Goal: Task Accomplishment & Management: Use online tool/utility

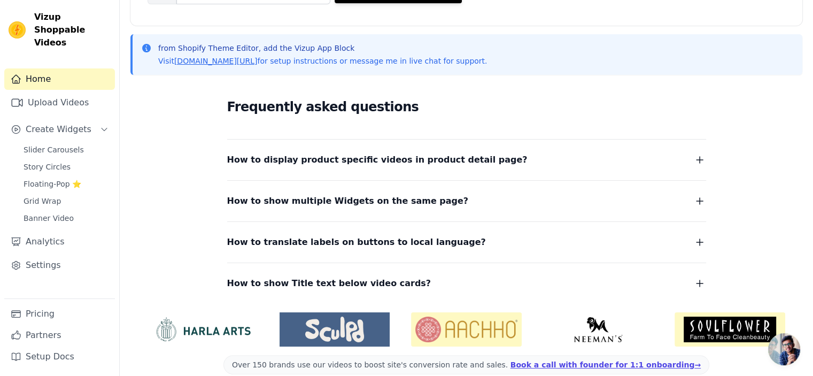
scroll to position [223, 0]
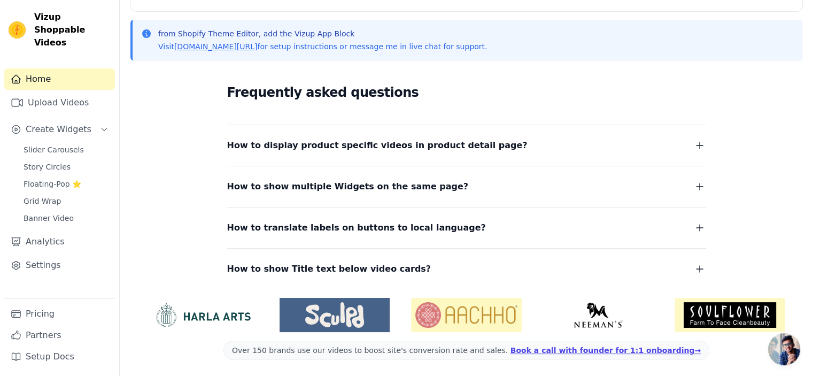
click at [698, 186] on icon "button" at bounding box center [699, 186] width 13 height 13
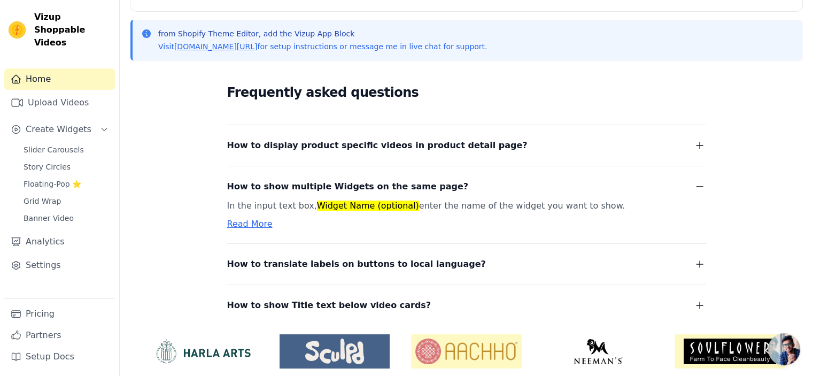
click at [698, 186] on icon "button" at bounding box center [699, 186] width 13 height 13
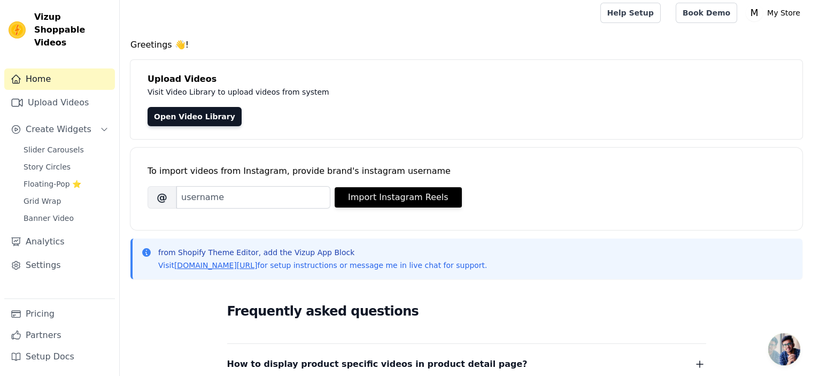
scroll to position [0, 0]
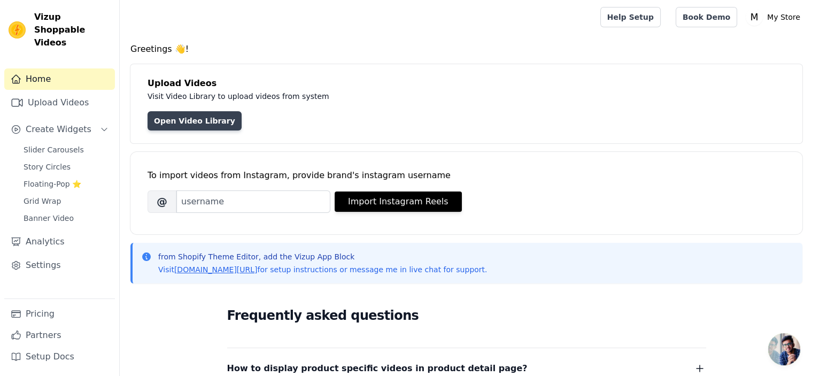
click at [203, 122] on link "Open Video Library" at bounding box center [194, 120] width 94 height 19
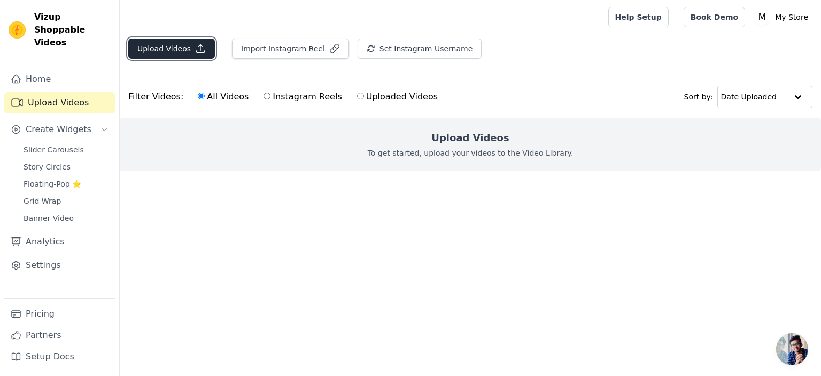
click at [195, 46] on icon "button" at bounding box center [200, 48] width 11 height 11
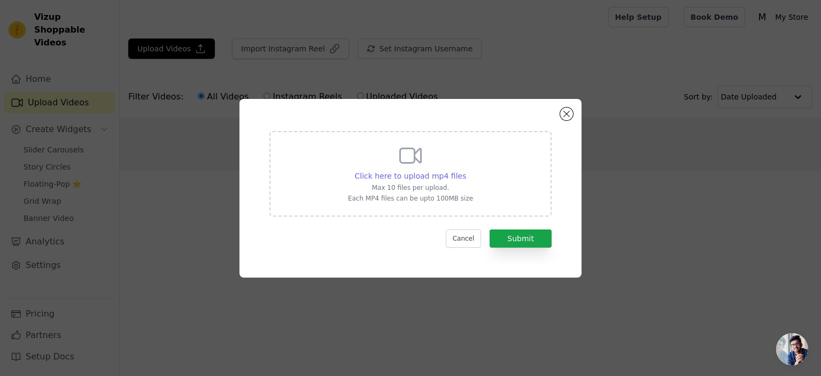
click at [407, 176] on span "Click here to upload mp4 files" at bounding box center [411, 176] width 112 height 9
click at [465, 170] on input "Click here to upload mp4 files Max 10 files per upload. Each MP4 files can be u…" at bounding box center [465, 170] width 1 height 1
type input "C:\fakepath\WhatsApp Video 2025-06-30 at 12.31.30 PM.mp4"
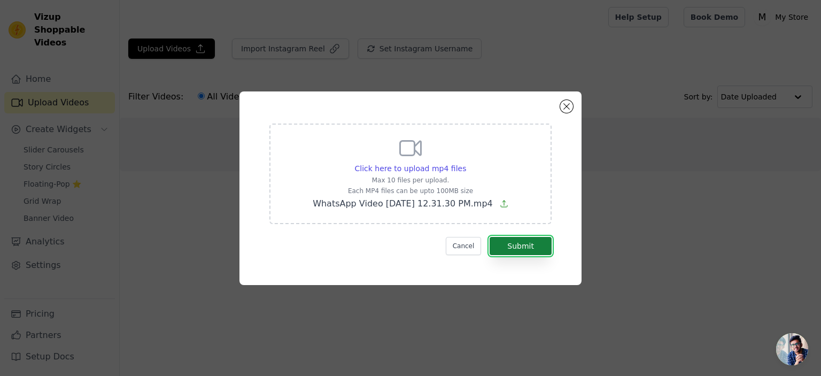
click at [508, 243] on button "Submit" at bounding box center [520, 246] width 62 height 18
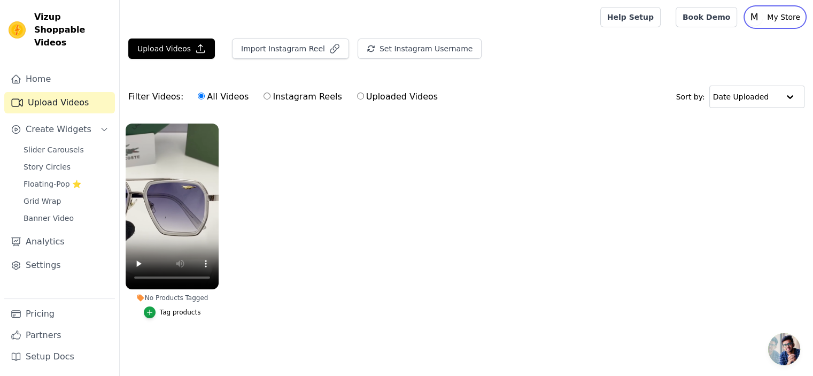
click at [775, 19] on p "My Store" at bounding box center [784, 16] width 42 height 19
click at [100, 125] on icon "Sidebar" at bounding box center [104, 129] width 9 height 9
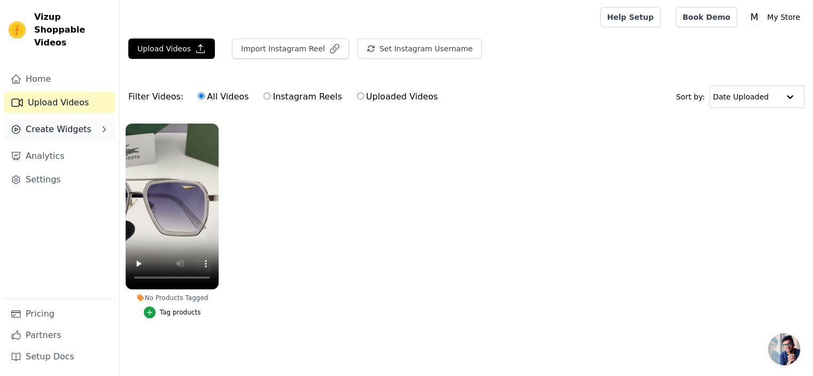
click at [100, 125] on icon "Sidebar" at bounding box center [104, 129] width 9 height 9
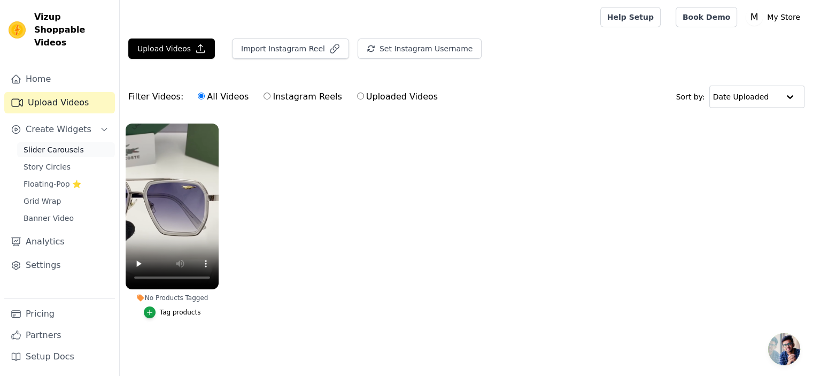
click at [69, 144] on span "Slider Carousels" at bounding box center [54, 149] width 60 height 11
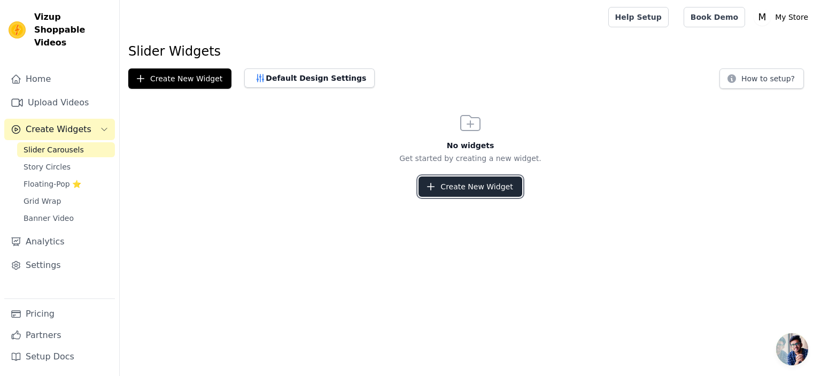
click at [465, 186] on button "Create New Widget" at bounding box center [469, 186] width 103 height 20
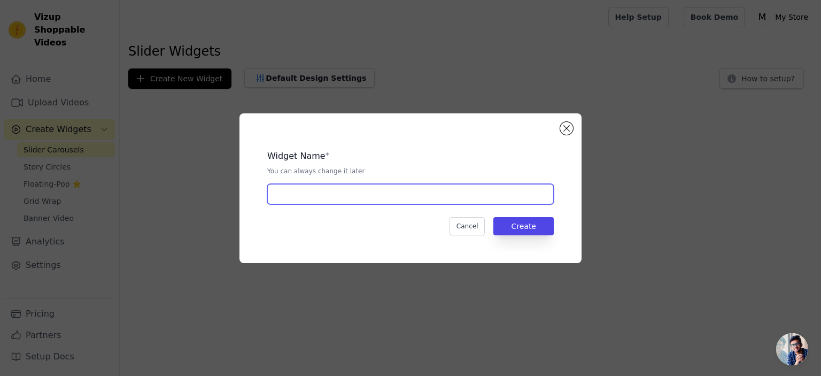
click at [290, 192] on input "text" at bounding box center [410, 194] width 286 height 20
type input "VIDEOS"
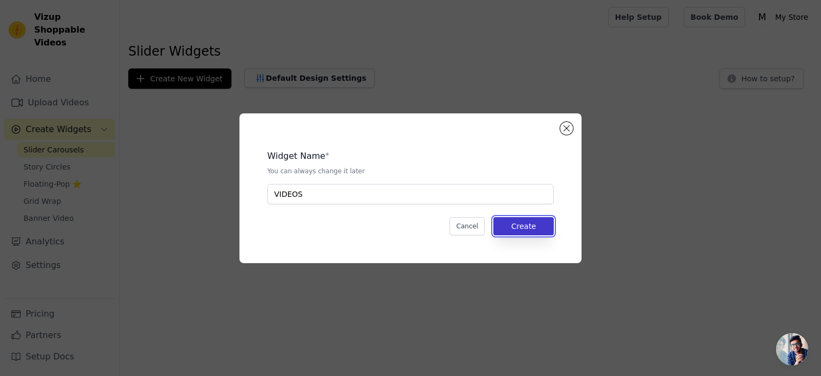
click at [508, 224] on button "Create" at bounding box center [523, 226] width 60 height 18
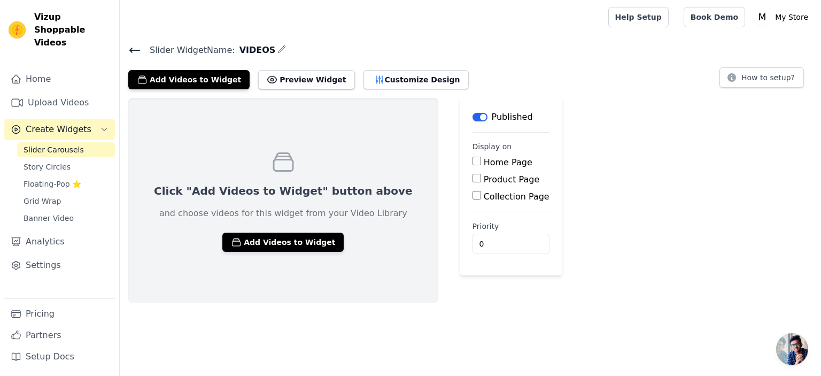
click at [472, 161] on input "Home Page" at bounding box center [476, 161] width 9 height 9
checkbox input "true"
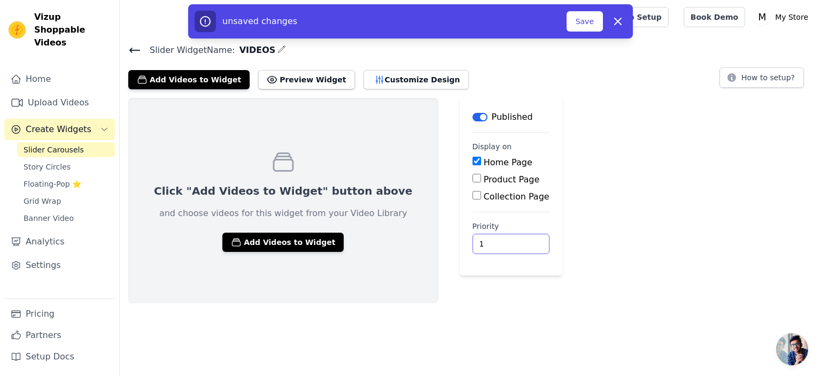
click at [476, 239] on input "1" at bounding box center [510, 244] width 77 height 20
click at [476, 239] on input "2" at bounding box center [510, 244] width 77 height 20
click at [476, 239] on input "3" at bounding box center [510, 244] width 77 height 20
type input "4"
click at [476, 239] on input "4" at bounding box center [510, 244] width 77 height 20
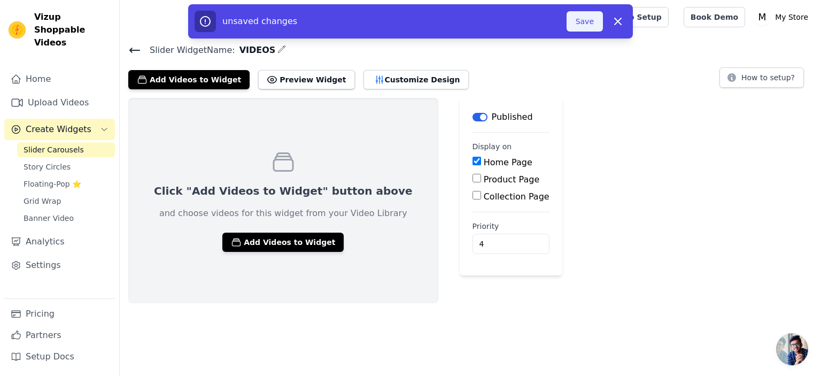
click at [595, 26] on button "Save" at bounding box center [584, 21] width 36 height 20
click at [588, 23] on button "Save" at bounding box center [584, 21] width 36 height 20
click at [528, 166] on div "Click "Add Videos to Widget" button above and choose videos for this widget fro…" at bounding box center [470, 200] width 701 height 205
click at [593, 25] on button "Save" at bounding box center [584, 21] width 36 height 20
click at [594, 25] on button "Save" at bounding box center [584, 21] width 36 height 20
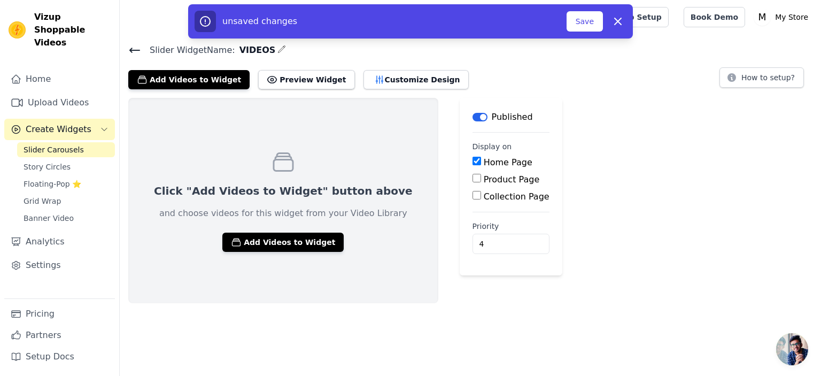
click at [559, 237] on div "Click "Add Videos to Widget" button above and choose videos for this widget fro…" at bounding box center [470, 200] width 701 height 205
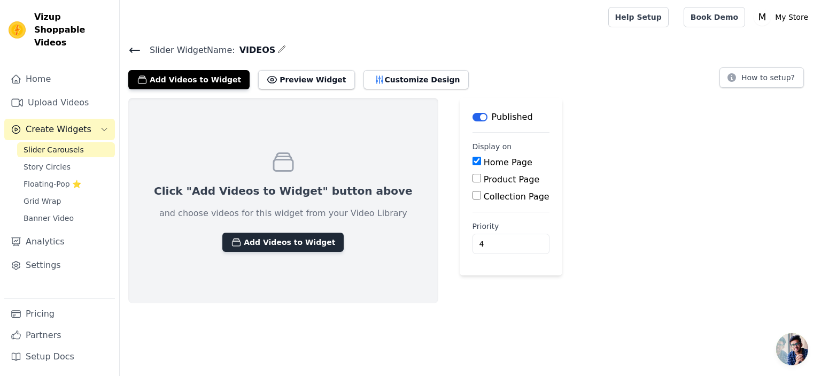
click at [266, 241] on button "Add Videos to Widget" at bounding box center [282, 241] width 121 height 19
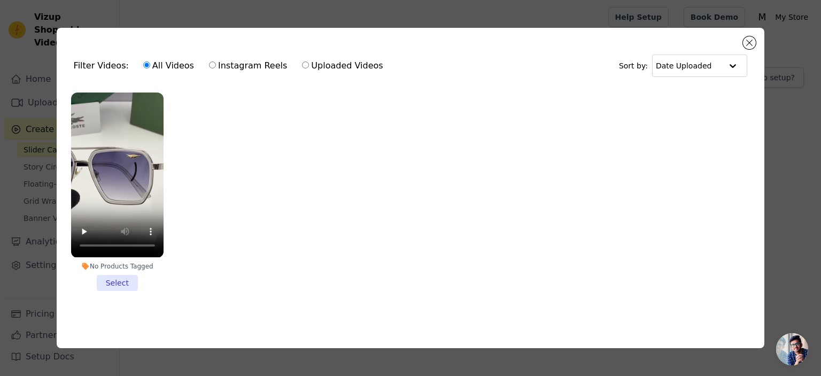
click at [124, 278] on li "No Products Tagged Select" at bounding box center [117, 191] width 92 height 198
click at [0, 0] on input "No Products Tagged Select" at bounding box center [0, 0] width 0 height 0
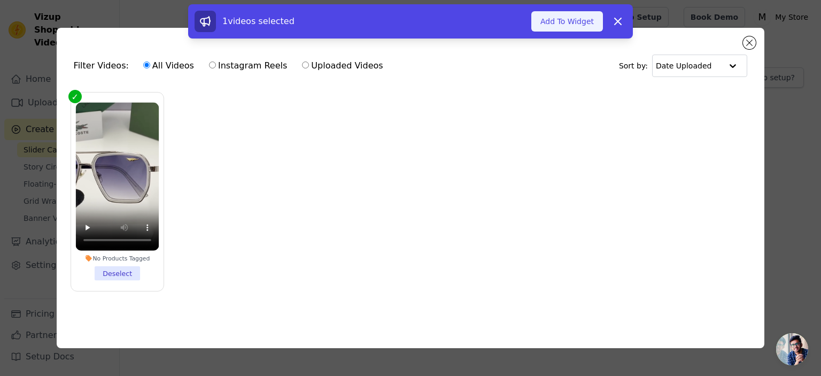
click at [578, 24] on button "Add To Widget" at bounding box center [567, 21] width 72 height 20
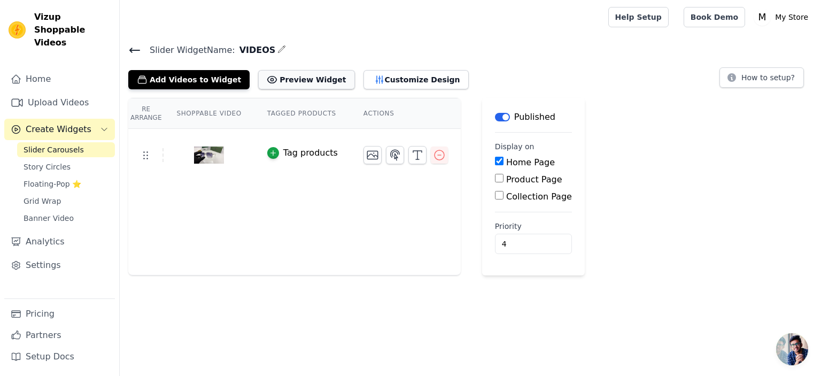
click at [269, 80] on button "Preview Widget" at bounding box center [306, 79] width 96 height 19
click at [180, 78] on button "Add Videos to Widget" at bounding box center [188, 79] width 121 height 19
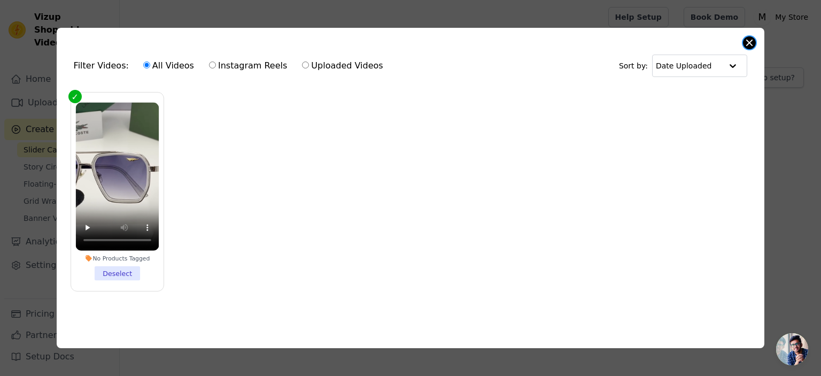
click at [752, 40] on button "Close modal" at bounding box center [749, 42] width 13 height 13
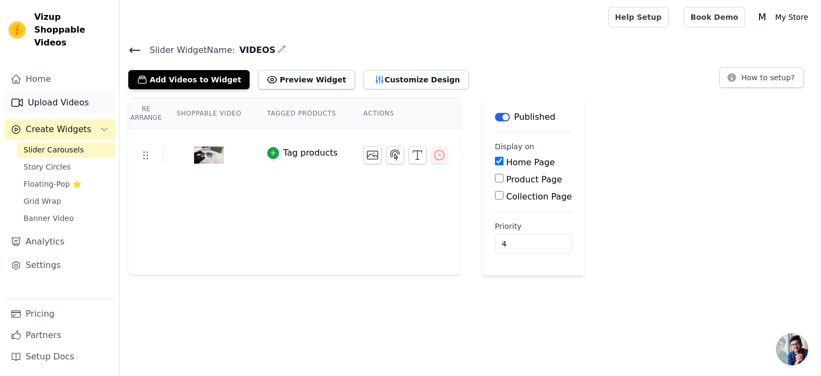
click at [58, 93] on link "Upload Videos" at bounding box center [59, 102] width 111 height 21
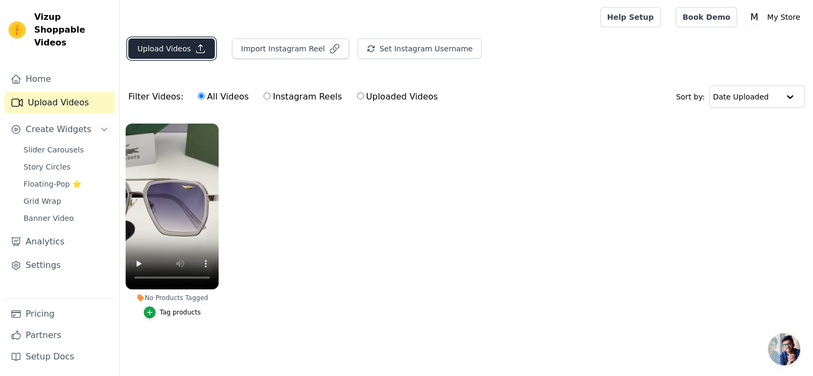
click at [173, 52] on button "Upload Videos" at bounding box center [171, 48] width 87 height 20
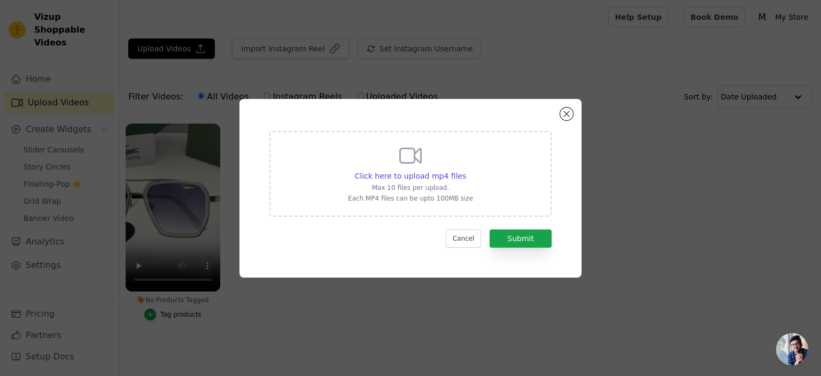
click at [382, 167] on div "Click here to upload mp4 files Max 10 files per upload. Each MP4 files can be u…" at bounding box center [410, 173] width 125 height 60
click at [465, 170] on input "Click here to upload mp4 files Max 10 files per upload. Each MP4 files can be u…" at bounding box center [465, 170] width 1 height 1
click at [383, 179] on span "Click here to upload mp4 files" at bounding box center [411, 176] width 112 height 9
click at [465, 170] on input "Click here to upload mp4 files Max 10 files per upload. Each MP4 files can be u…" at bounding box center [465, 170] width 1 height 1
type input "C:\fakepath\WhatsApp Video 2025-07-11 at 11.34.35 AM.mp4"
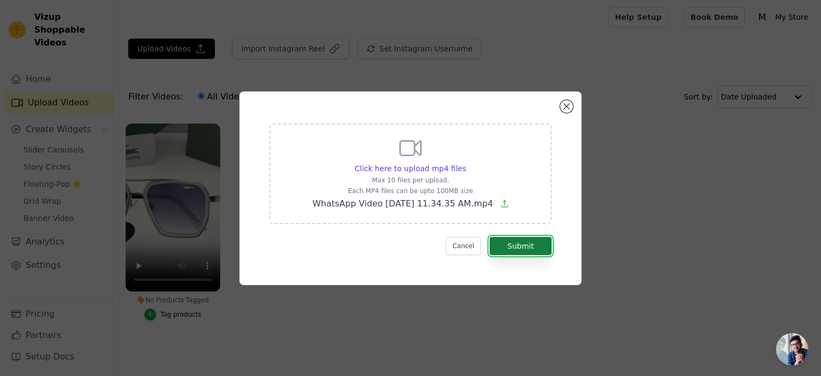
click at [510, 244] on button "Submit" at bounding box center [520, 246] width 62 height 18
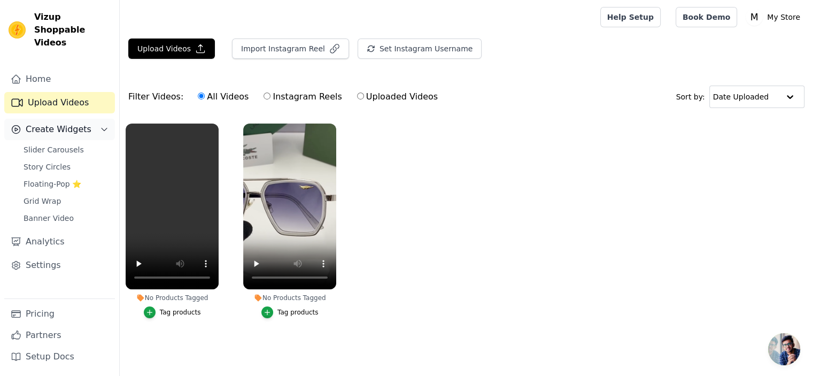
click at [54, 123] on span "Create Widgets" at bounding box center [59, 129] width 66 height 13
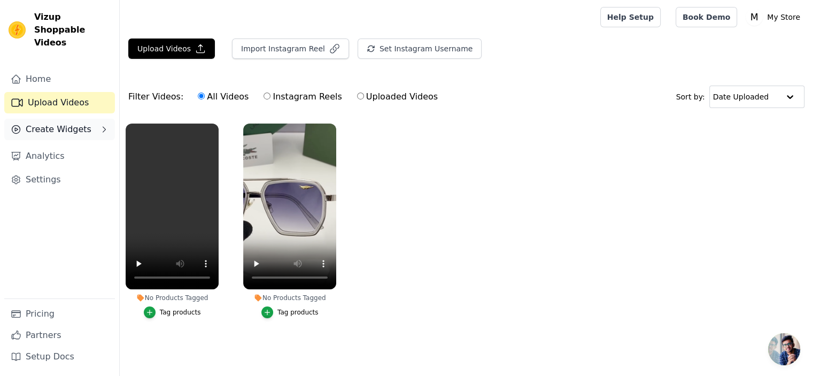
click at [56, 123] on span "Create Widgets" at bounding box center [59, 129] width 66 height 13
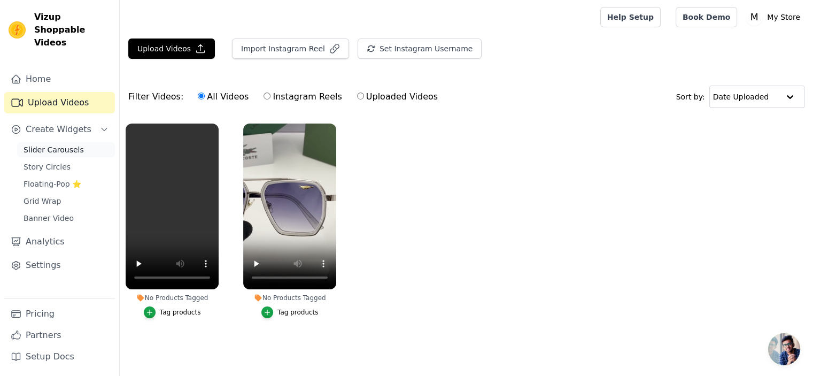
click at [67, 144] on span "Slider Carousels" at bounding box center [54, 149] width 60 height 11
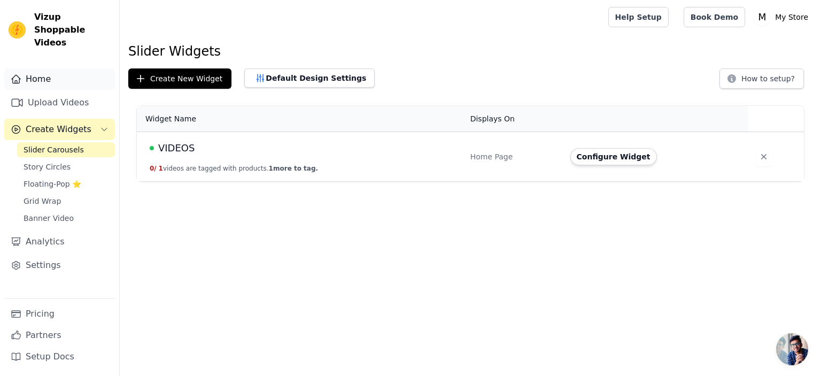
click at [41, 72] on link "Home" at bounding box center [59, 78] width 111 height 21
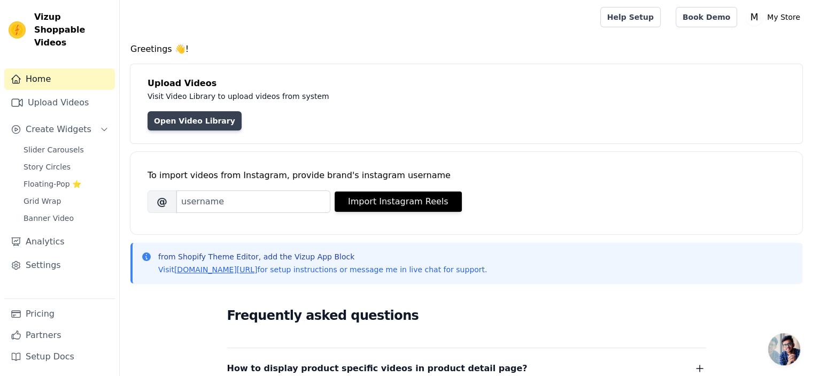
click at [207, 123] on link "Open Video Library" at bounding box center [194, 120] width 94 height 19
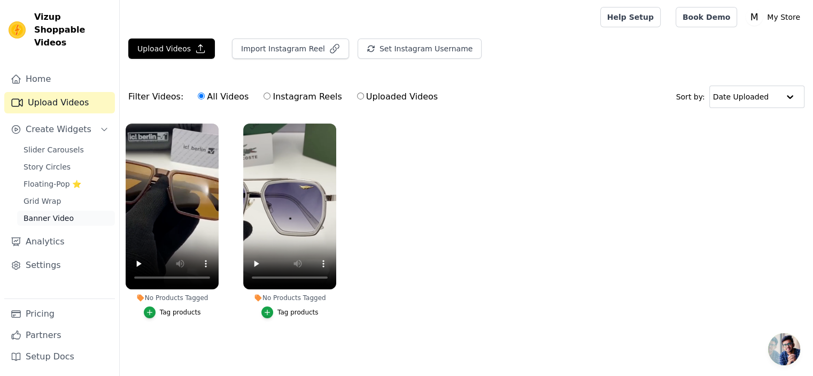
click at [49, 213] on span "Banner Video" at bounding box center [49, 218] width 50 height 11
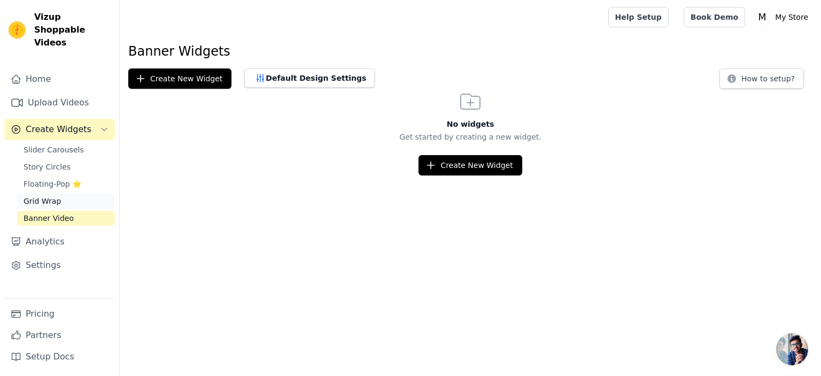
click at [53, 196] on span "Grid Wrap" at bounding box center [42, 201] width 37 height 11
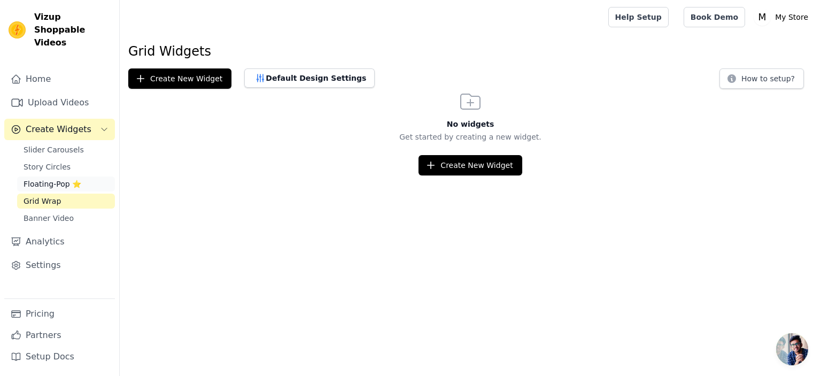
click at [59, 178] on span "Floating-Pop ⭐" at bounding box center [53, 183] width 58 height 11
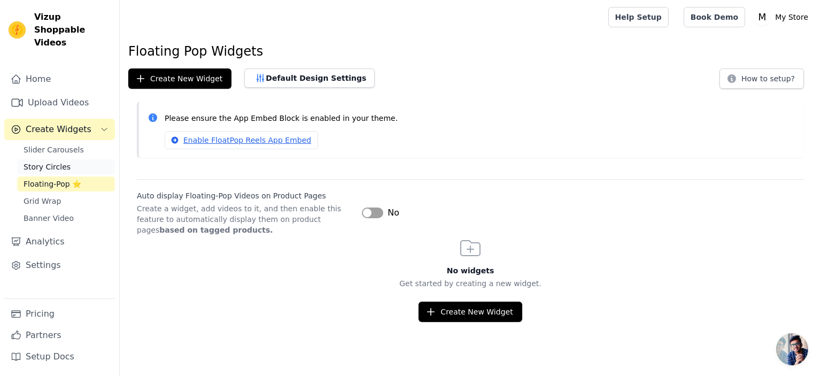
click at [60, 161] on span "Story Circles" at bounding box center [47, 166] width 47 height 11
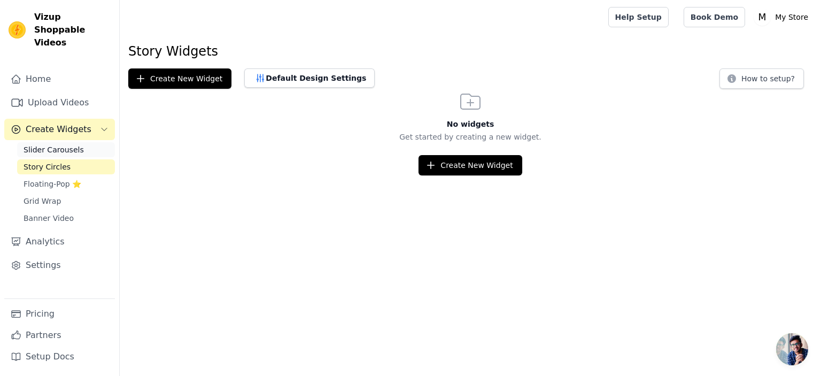
click at [67, 144] on span "Slider Carousels" at bounding box center [54, 149] width 60 height 11
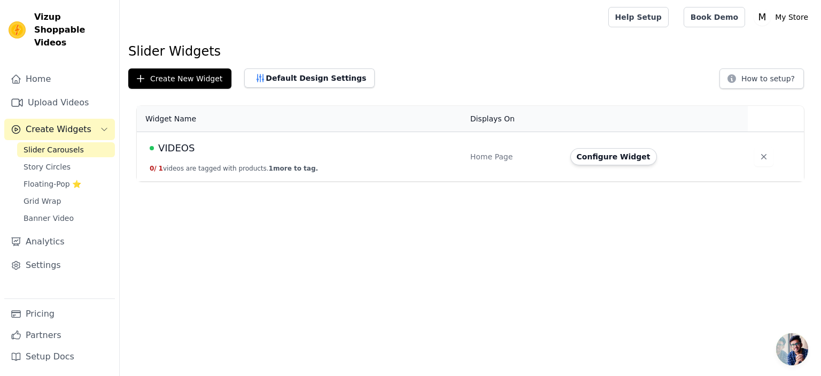
click at [72, 123] on span "Create Widgets" at bounding box center [59, 129] width 66 height 13
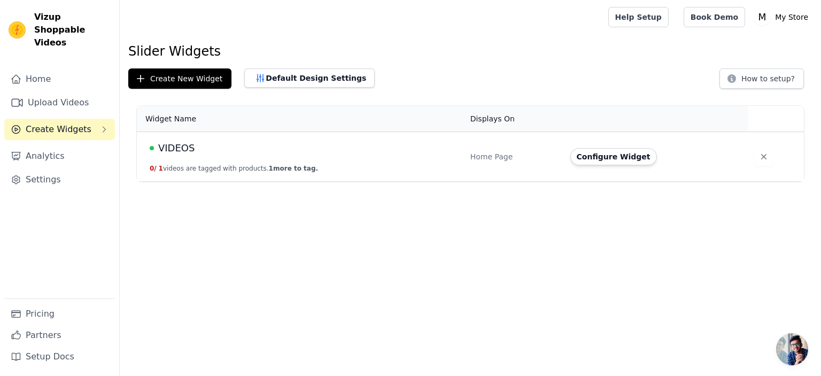
click at [72, 123] on span "Create Widgets" at bounding box center [59, 129] width 66 height 13
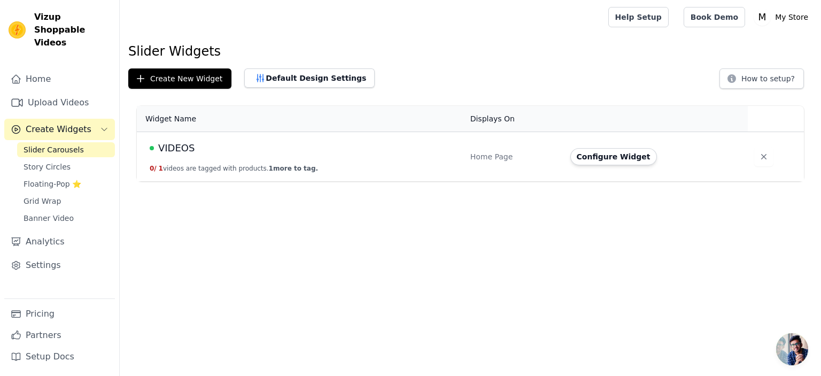
click at [68, 144] on span "Slider Carousels" at bounding box center [54, 149] width 60 height 11
click at [617, 159] on button "Configure Widget" at bounding box center [613, 156] width 87 height 17
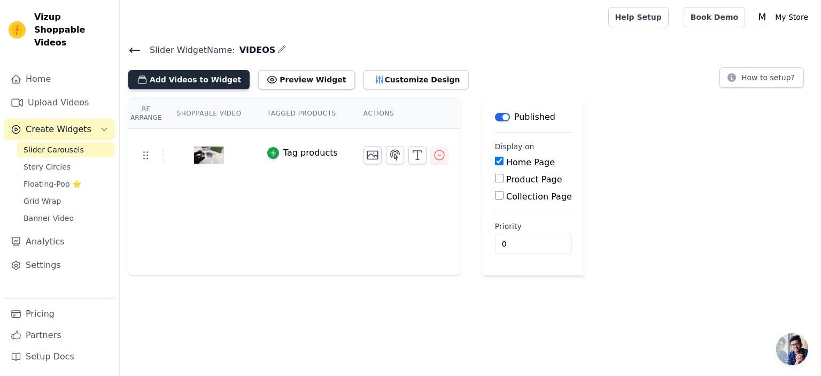
click at [205, 83] on button "Add Videos to Widget" at bounding box center [188, 79] width 121 height 19
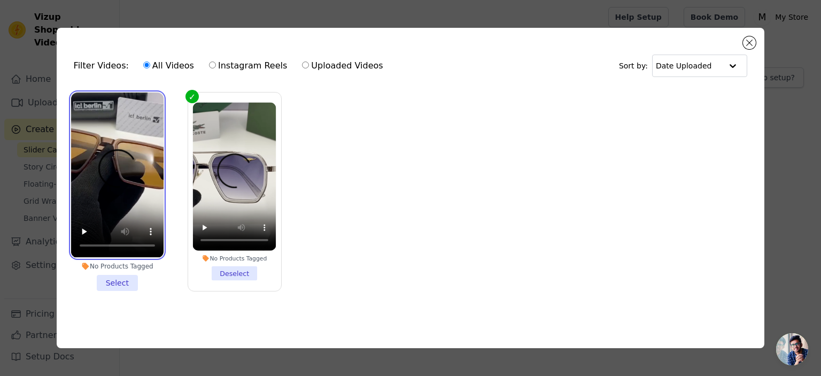
click at [125, 159] on video at bounding box center [117, 174] width 92 height 165
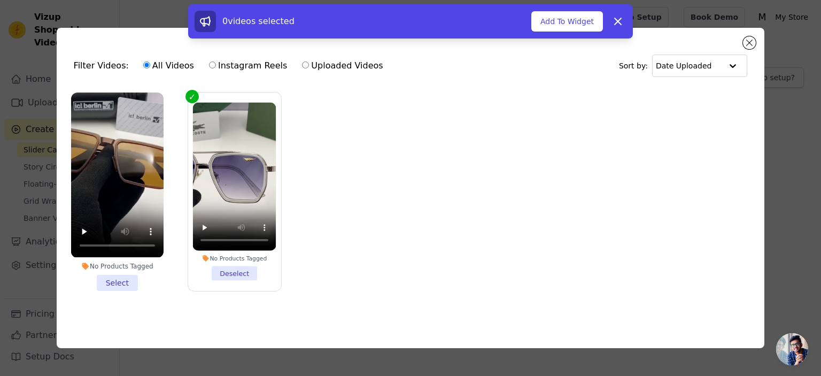
click at [128, 278] on li "No Products Tagged Select" at bounding box center [117, 191] width 92 height 198
click at [0, 0] on input "No Products Tagged Select" at bounding box center [0, 0] width 0 height 0
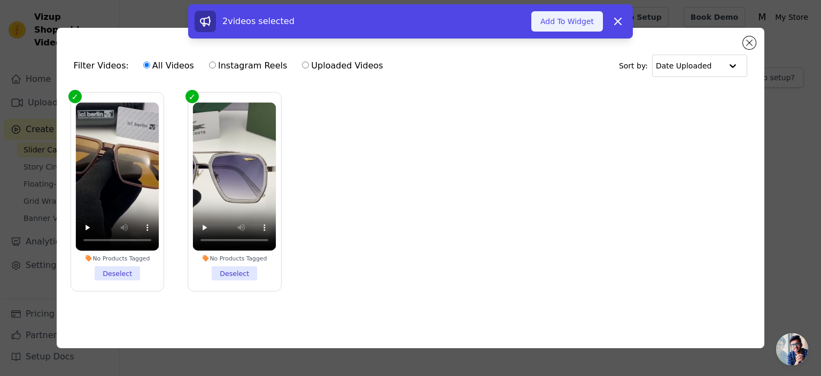
click at [579, 25] on button "Add To Widget" at bounding box center [567, 21] width 72 height 20
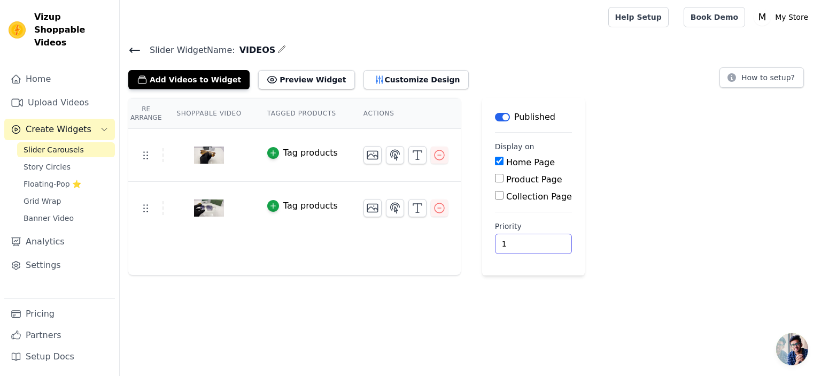
click at [524, 239] on input "1" at bounding box center [533, 244] width 77 height 20
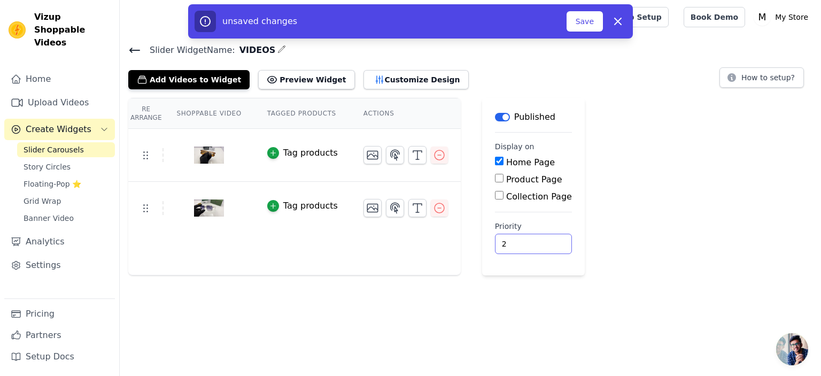
click at [526, 238] on input "2" at bounding box center [533, 244] width 77 height 20
click at [526, 238] on input "3" at bounding box center [533, 244] width 77 height 20
click at [526, 238] on input "4" at bounding box center [533, 244] width 77 height 20
click at [526, 238] on input "5" at bounding box center [533, 244] width 77 height 20
click at [526, 238] on input "6" at bounding box center [533, 244] width 77 height 20
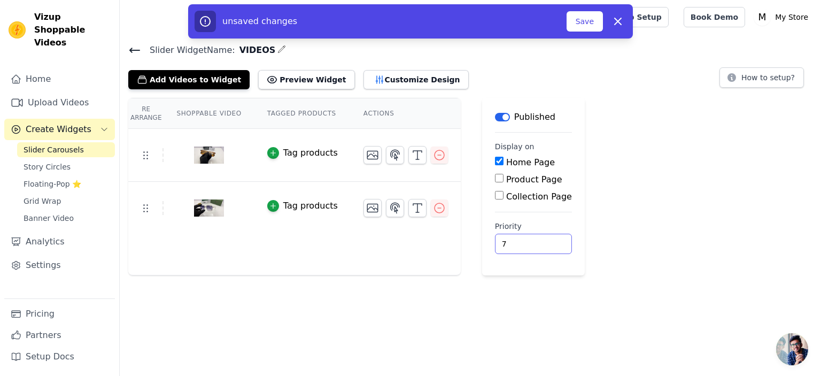
click at [526, 238] on input "7" at bounding box center [533, 244] width 77 height 20
click at [526, 238] on input "8" at bounding box center [533, 244] width 77 height 20
click at [526, 238] on input "9" at bounding box center [533, 244] width 77 height 20
click at [526, 238] on input "10" at bounding box center [533, 244] width 77 height 20
click at [526, 238] on input "11" at bounding box center [533, 244] width 77 height 20
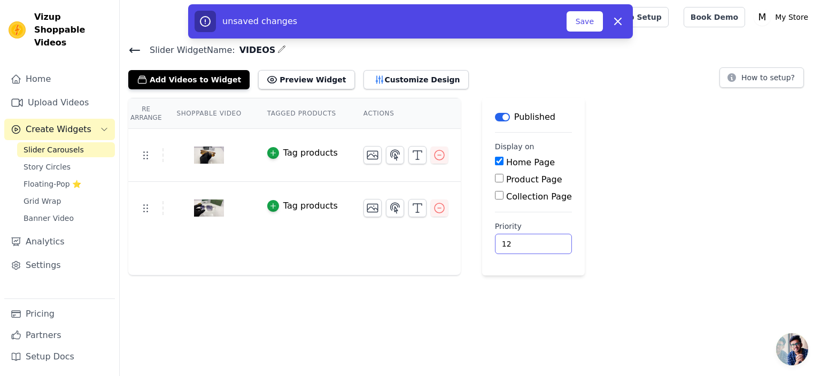
click at [526, 238] on input "12" at bounding box center [533, 244] width 77 height 20
click at [526, 238] on input "13" at bounding box center [533, 244] width 77 height 20
click at [524, 244] on input "12" at bounding box center [533, 244] width 77 height 20
click at [524, 244] on input "11" at bounding box center [533, 244] width 77 height 20
click at [524, 244] on input "10" at bounding box center [533, 244] width 77 height 20
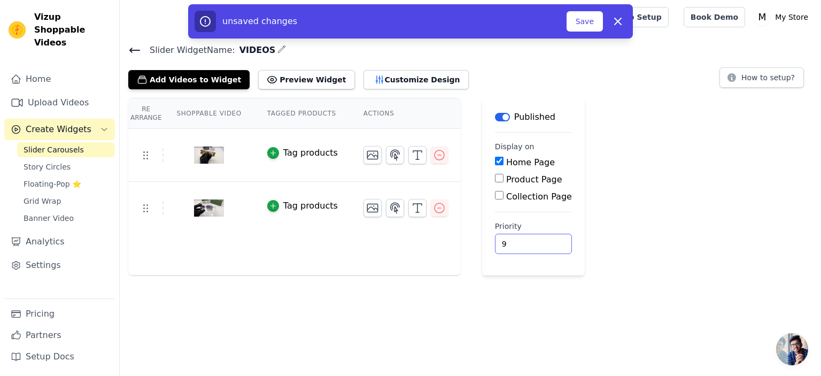
click at [524, 244] on input "9" at bounding box center [533, 244] width 77 height 20
click at [524, 244] on input "8" at bounding box center [533, 244] width 77 height 20
click at [524, 244] on input "7" at bounding box center [533, 244] width 77 height 20
click at [524, 244] on input "6" at bounding box center [533, 244] width 77 height 20
click at [524, 244] on input "5" at bounding box center [533, 244] width 77 height 20
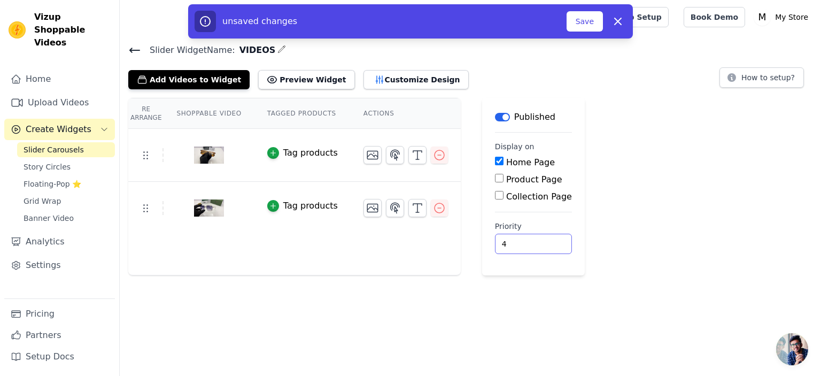
type input "4"
click at [525, 243] on input "4" at bounding box center [533, 244] width 77 height 20
click at [584, 37] on div "unsaved changes Save Dismiss" at bounding box center [410, 21] width 445 height 34
click at [579, 29] on button "Save" at bounding box center [584, 21] width 36 height 20
click at [581, 27] on button "Save" at bounding box center [584, 21] width 36 height 20
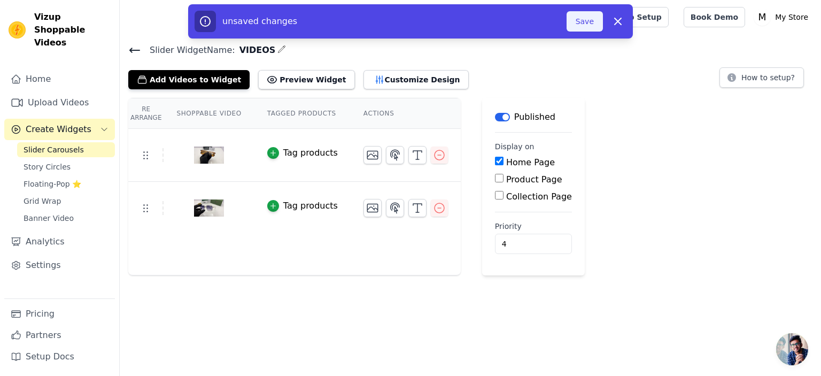
click at [581, 27] on button "Save" at bounding box center [584, 21] width 36 height 20
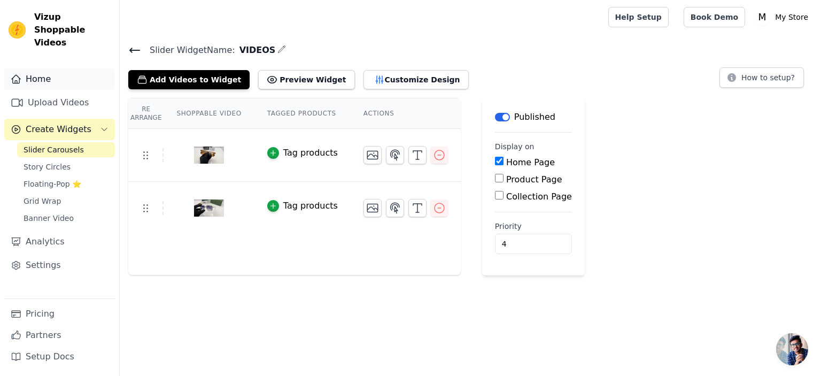
click at [45, 68] on link "Home" at bounding box center [59, 78] width 111 height 21
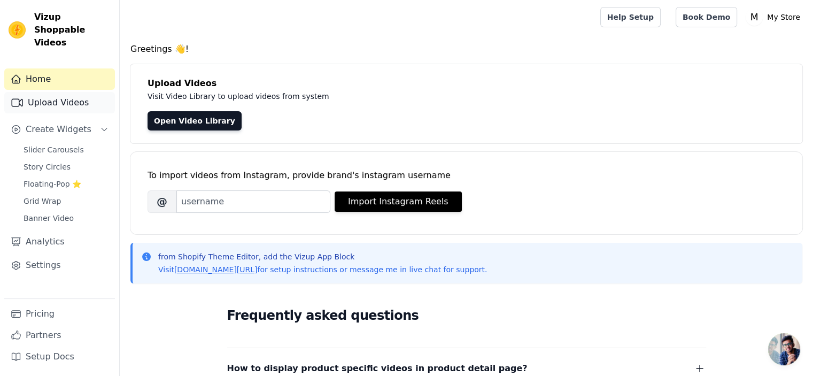
click at [52, 95] on link "Upload Videos" at bounding box center [59, 102] width 111 height 21
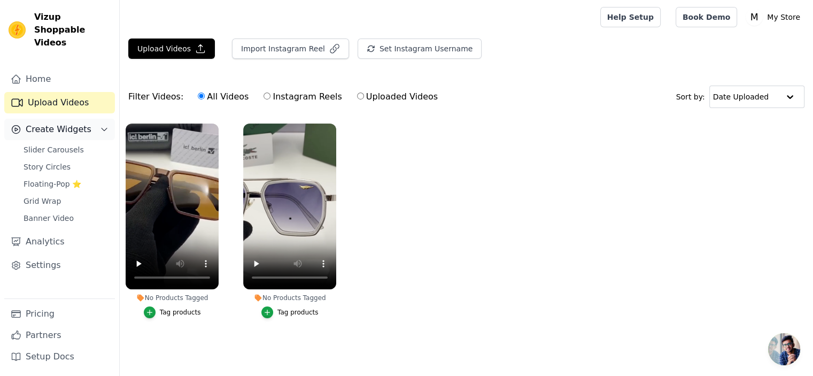
click at [75, 123] on span "Create Widgets" at bounding box center [59, 129] width 66 height 13
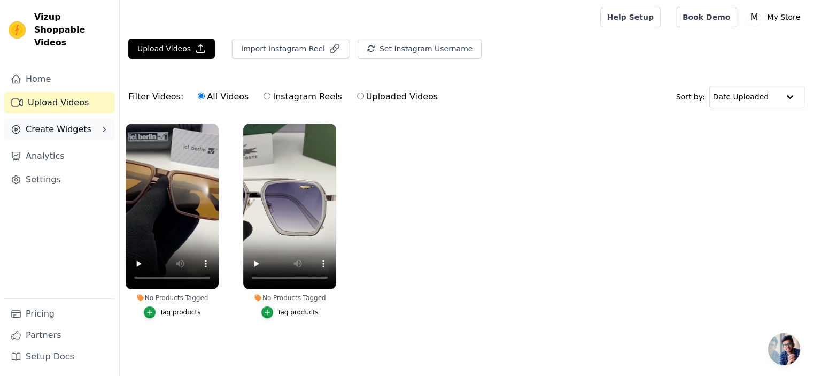
click at [79, 123] on span "Create Widgets" at bounding box center [59, 129] width 66 height 13
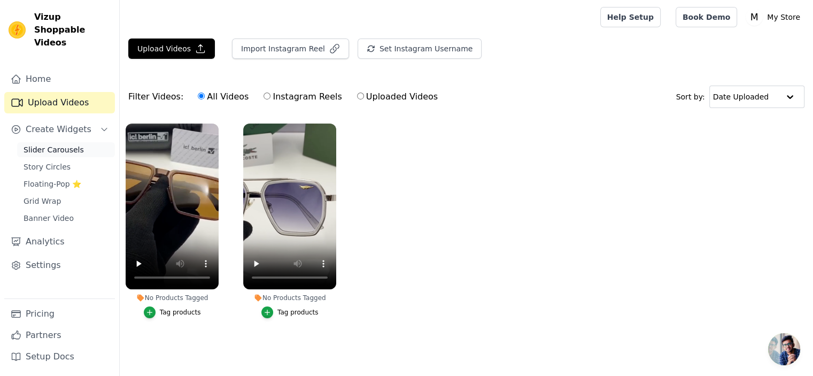
click at [63, 144] on span "Slider Carousels" at bounding box center [54, 149] width 60 height 11
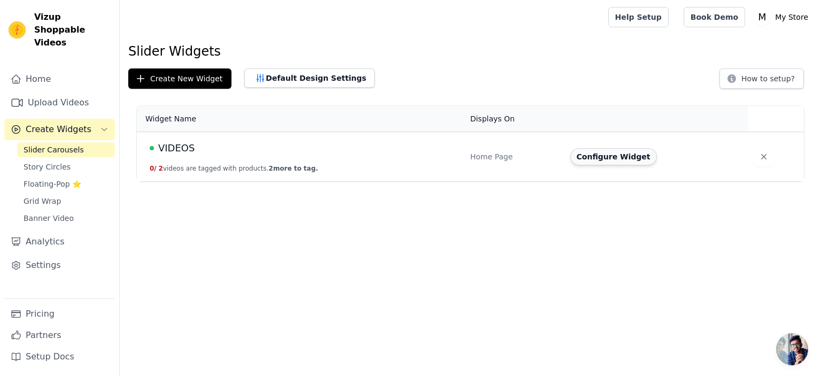
click at [602, 156] on button "Configure Widget" at bounding box center [613, 156] width 87 height 17
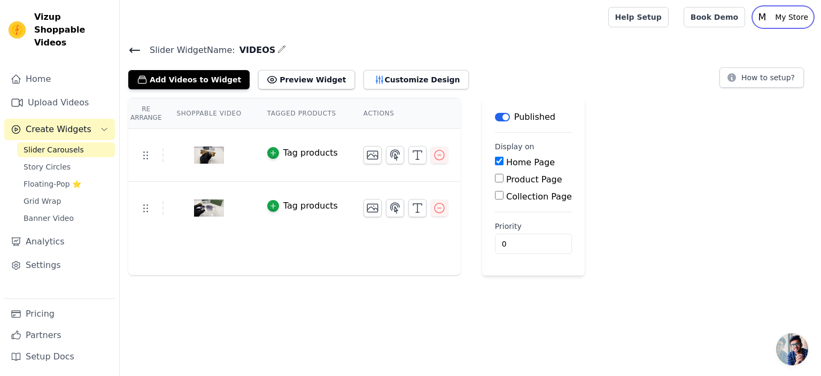
click at [780, 17] on p "My Store" at bounding box center [792, 16] width 42 height 19
type input "1"
click at [524, 238] on input "1" at bounding box center [533, 244] width 77 height 20
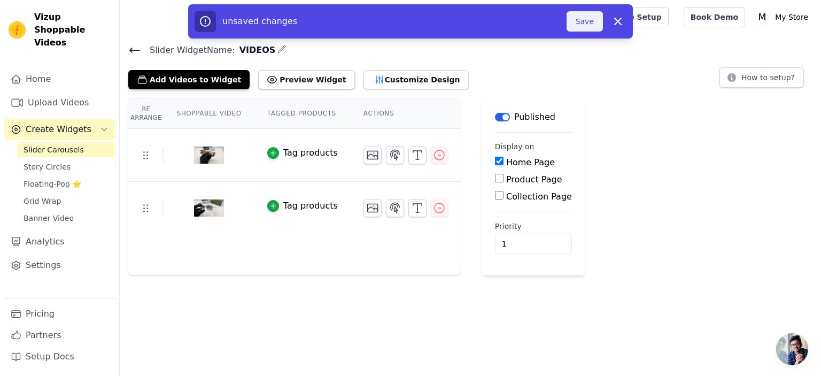
click at [581, 20] on button "Save" at bounding box center [584, 21] width 36 height 20
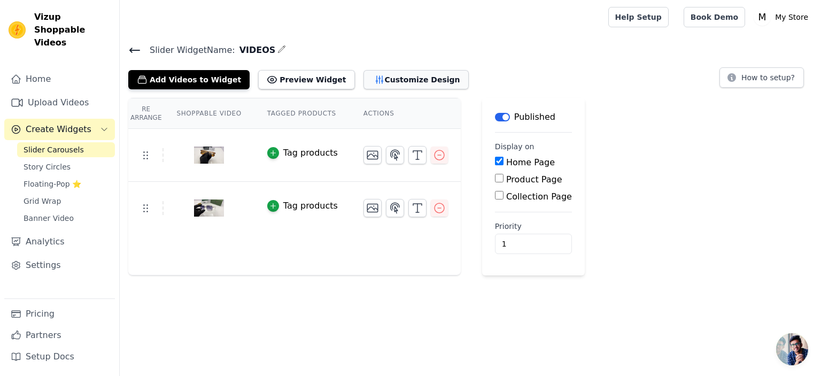
click at [390, 76] on button "Customize Design" at bounding box center [415, 79] width 105 height 19
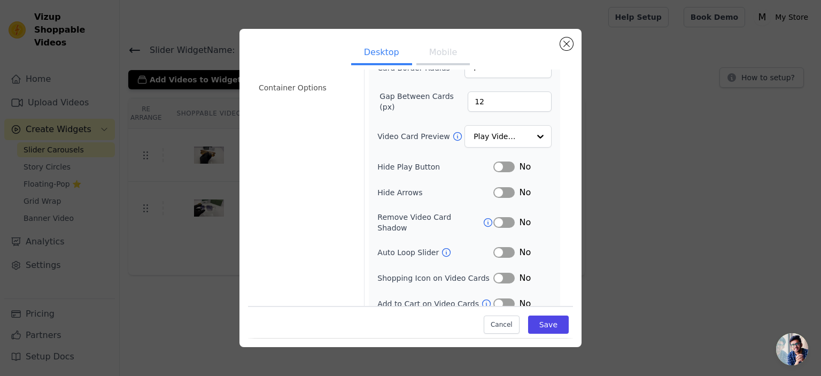
scroll to position [95, 0]
click at [442, 53] on button "Mobile" at bounding box center [442, 54] width 53 height 24
click at [551, 327] on button "Save" at bounding box center [548, 325] width 41 height 18
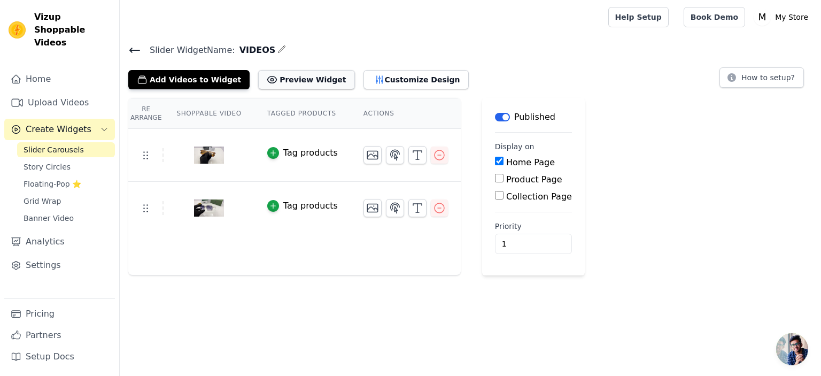
click at [289, 81] on button "Preview Widget" at bounding box center [306, 79] width 96 height 19
